Goal: Transaction & Acquisition: Purchase product/service

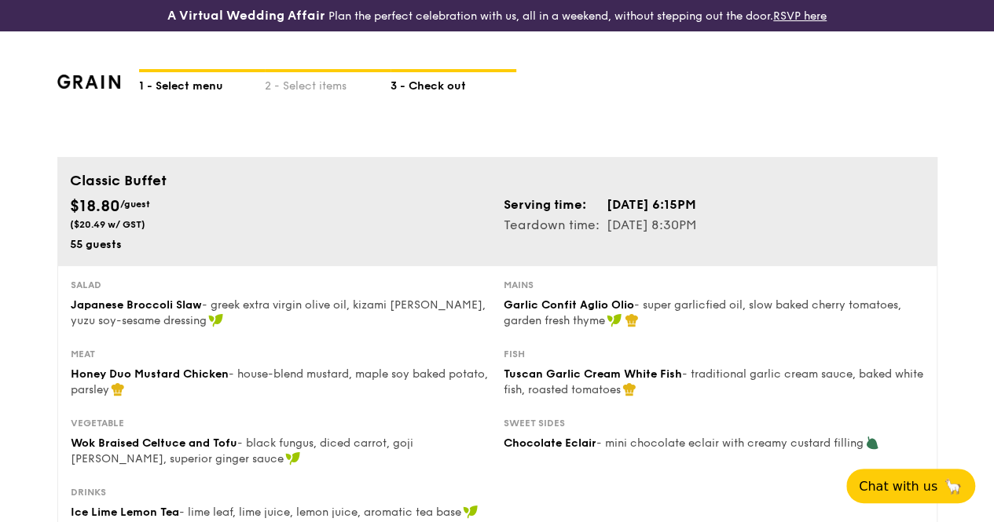
click at [200, 94] on div "1 - Select menu" at bounding box center [202, 83] width 126 height 22
select select
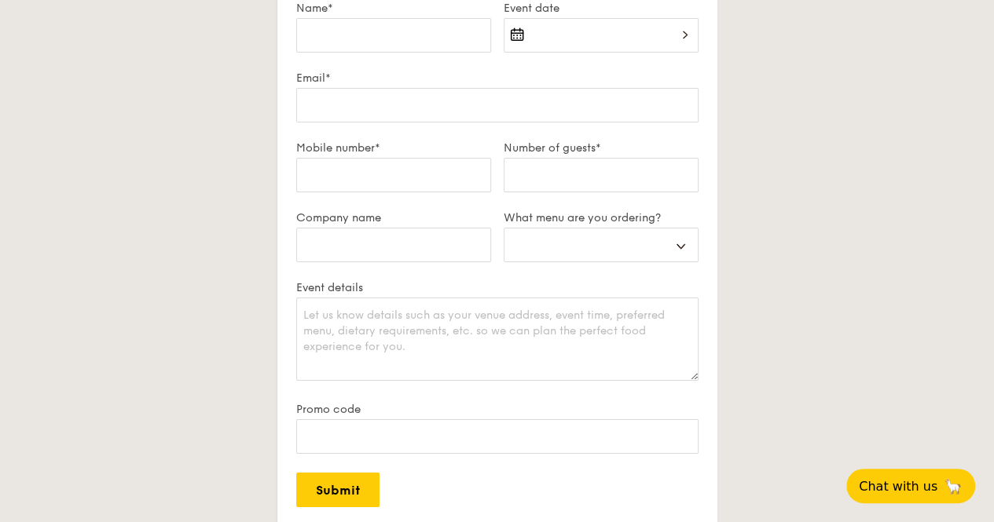
scroll to position [2785, 0]
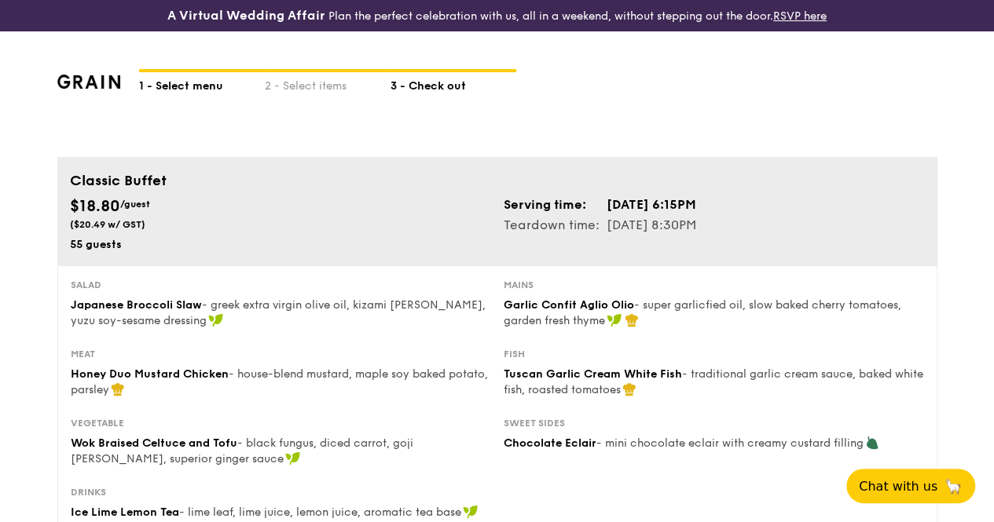
click at [189, 94] on div "1 - Select menu" at bounding box center [202, 83] width 126 height 22
select select
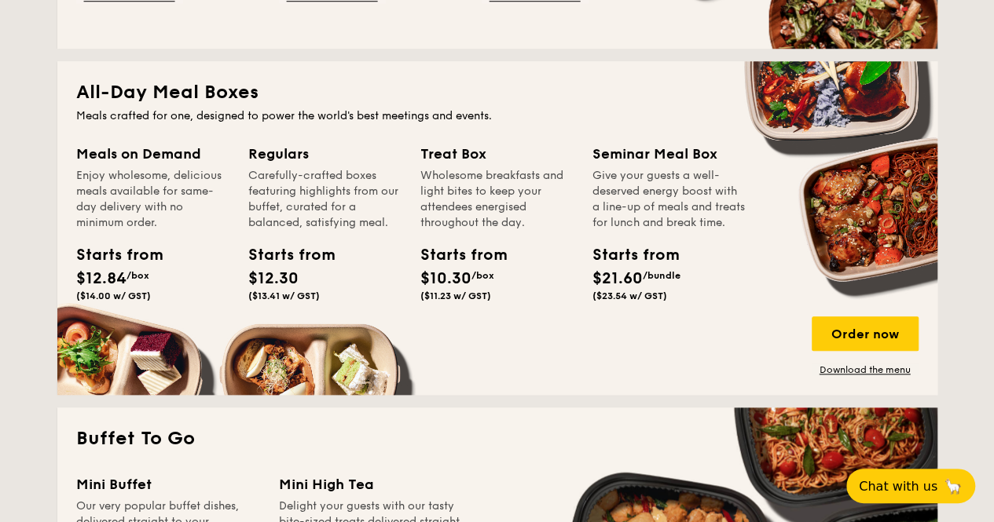
scroll to position [707, 0]
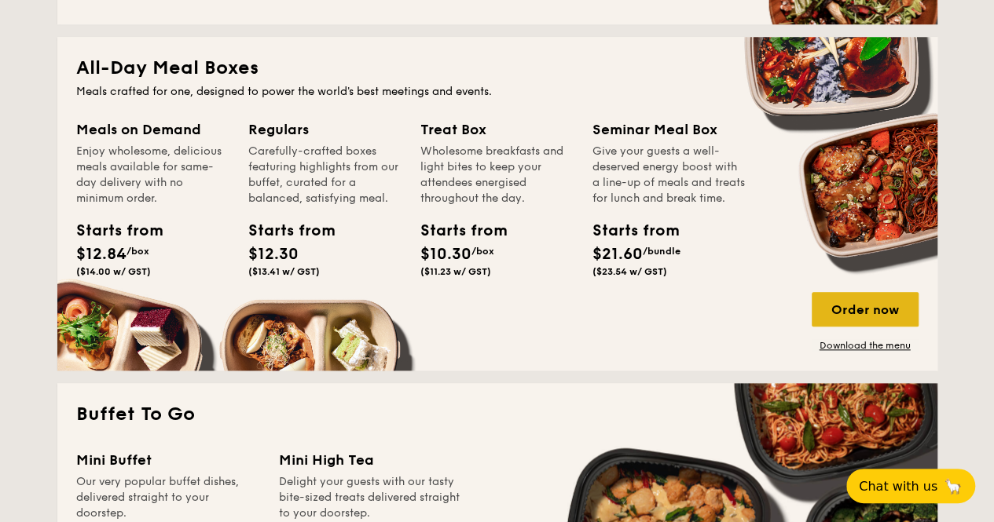
click at [848, 312] on div "Order now" at bounding box center [864, 309] width 107 height 35
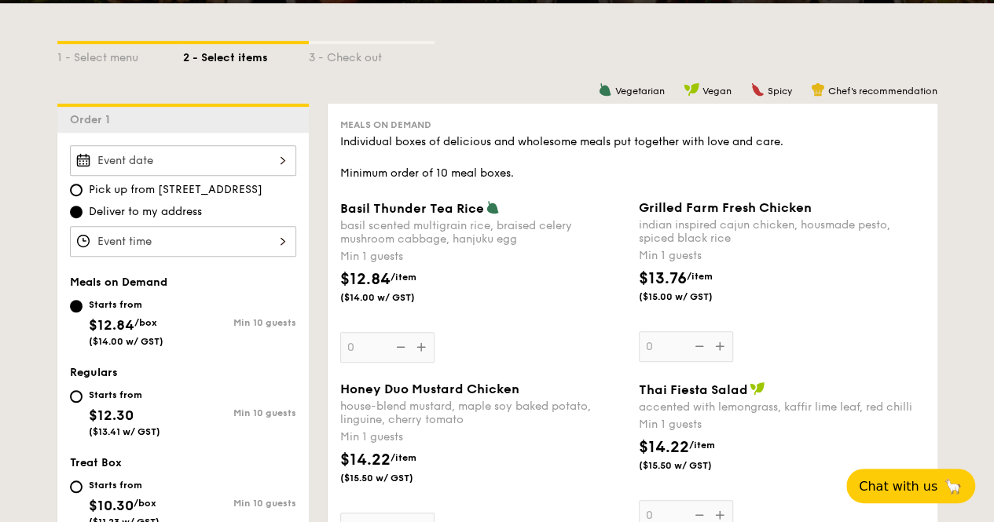
scroll to position [393, 0]
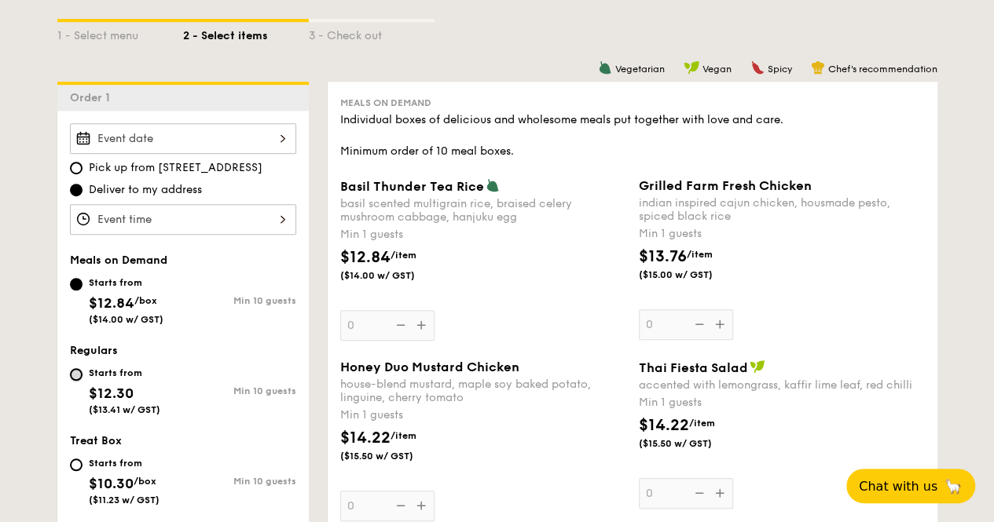
click at [74, 381] on input "Starts from $12.30 ($13.41 w/ GST) Min 10 guests" at bounding box center [76, 374] width 13 height 13
radio input "true"
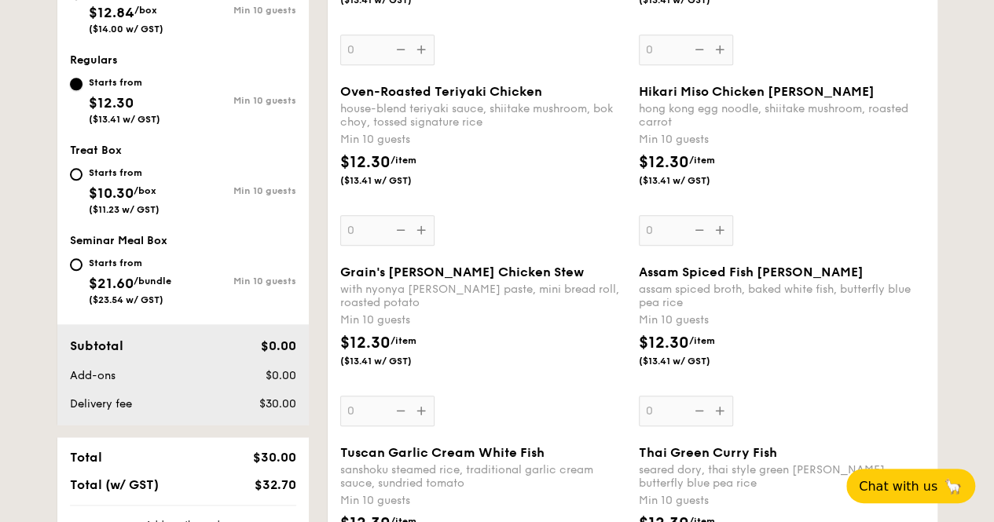
scroll to position [785, 0]
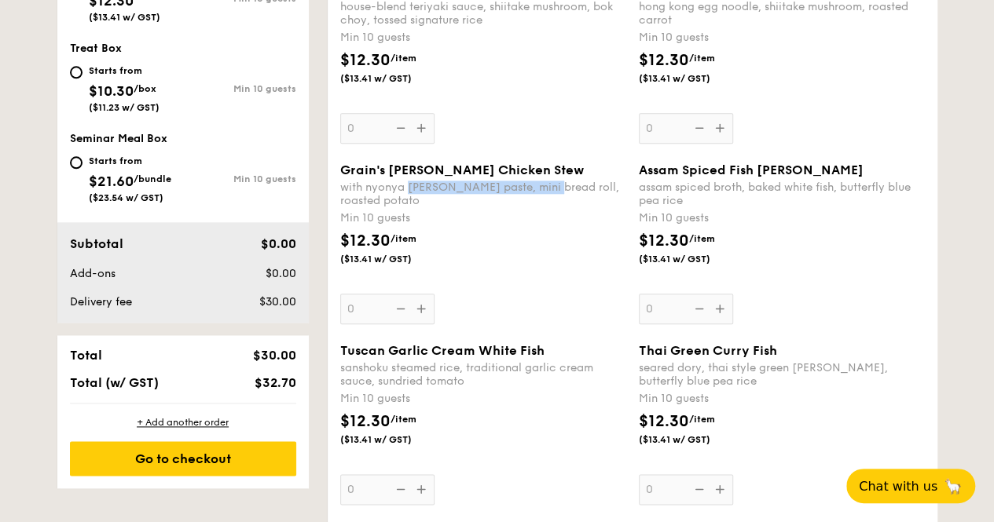
drag, startPoint x: 407, startPoint y: 201, endPoint x: 540, endPoint y: 200, distance: 133.5
click at [540, 200] on div "with nyonya [PERSON_NAME] paste, mini bread roll, roasted potato" at bounding box center [483, 194] width 286 height 27
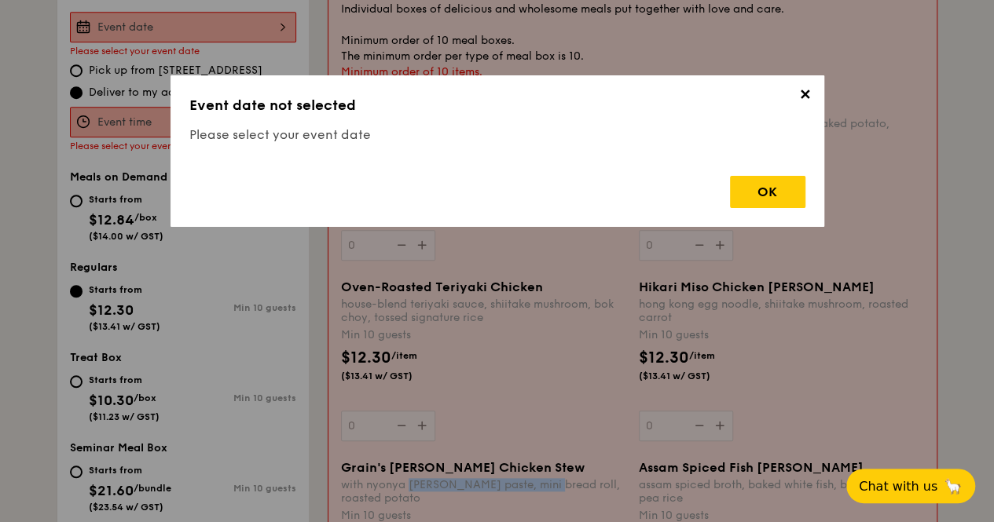
scroll to position [463, 0]
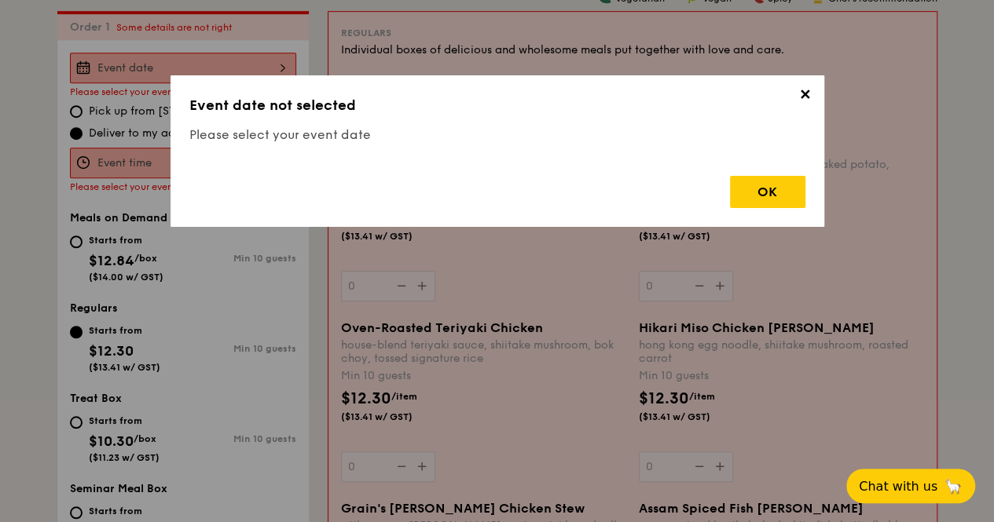
click at [808, 91] on span "✕" at bounding box center [805, 97] width 22 height 22
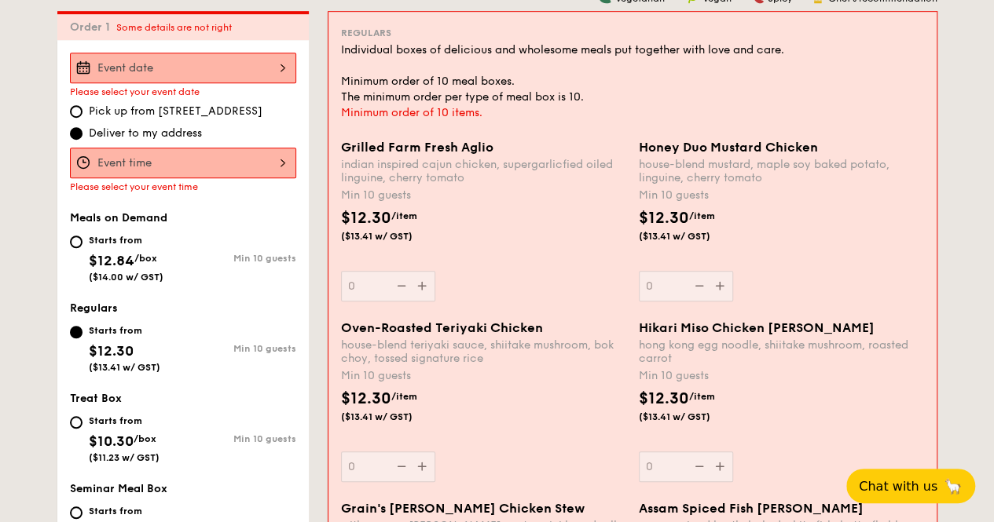
click at [282, 82] on div at bounding box center [183, 68] width 226 height 31
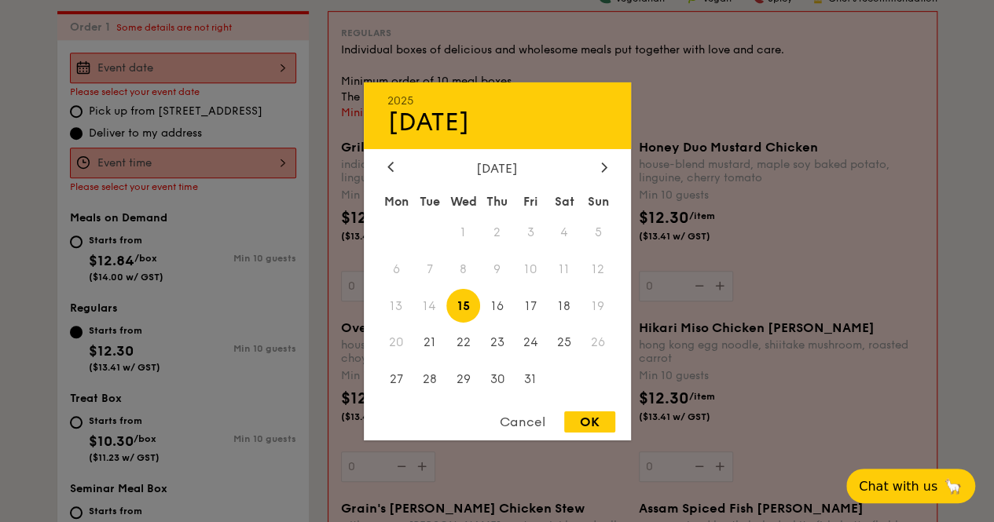
click at [463, 306] on span "15" at bounding box center [463, 306] width 34 height 34
click at [497, 56] on div at bounding box center [497, 261] width 994 height 522
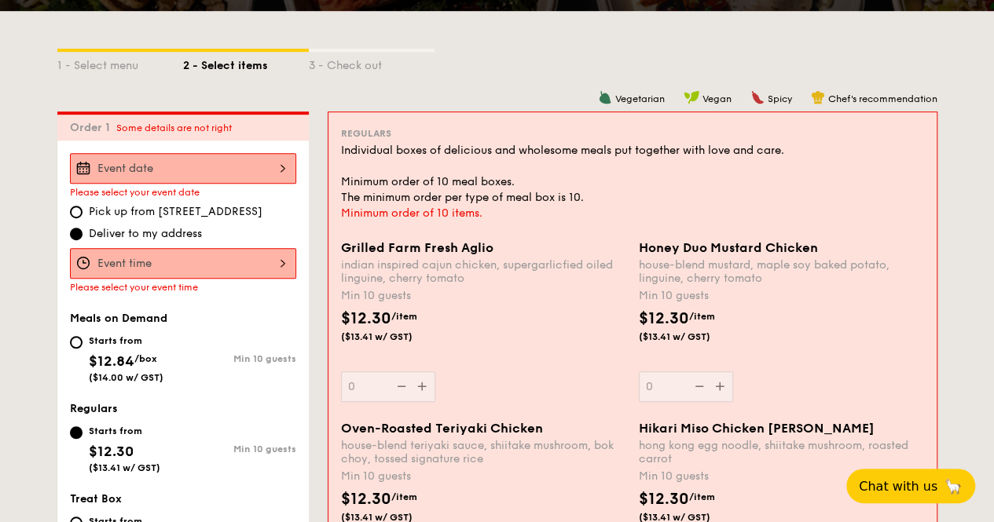
scroll to position [385, 0]
